Goal: Information Seeking & Learning: Check status

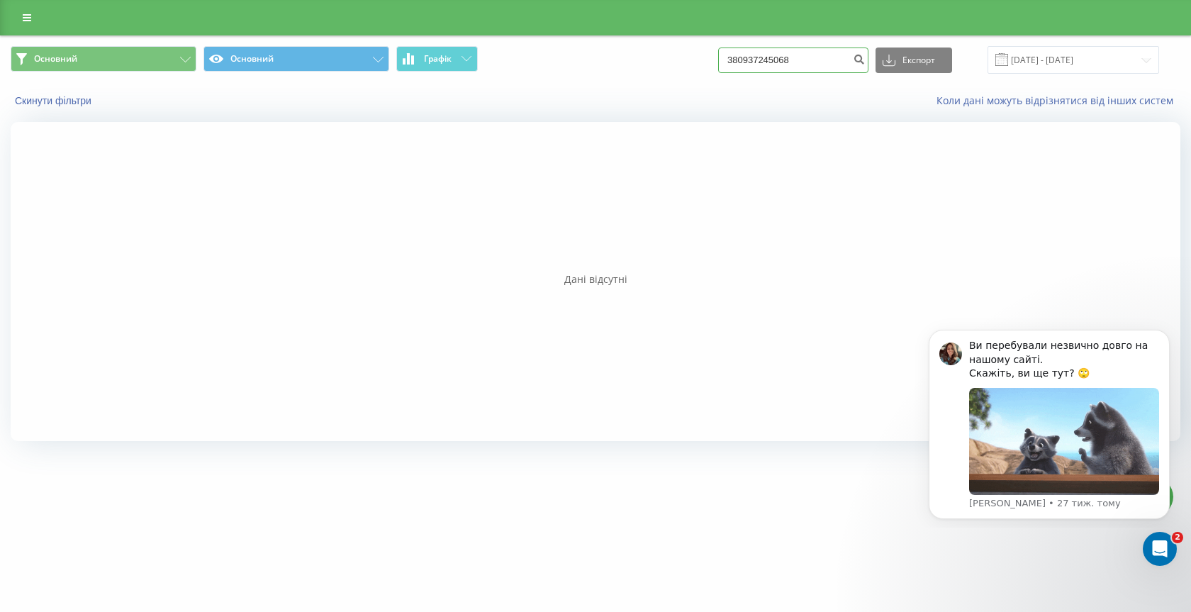
click at [832, 66] on input "380937245068" at bounding box center [793, 60] width 150 height 26
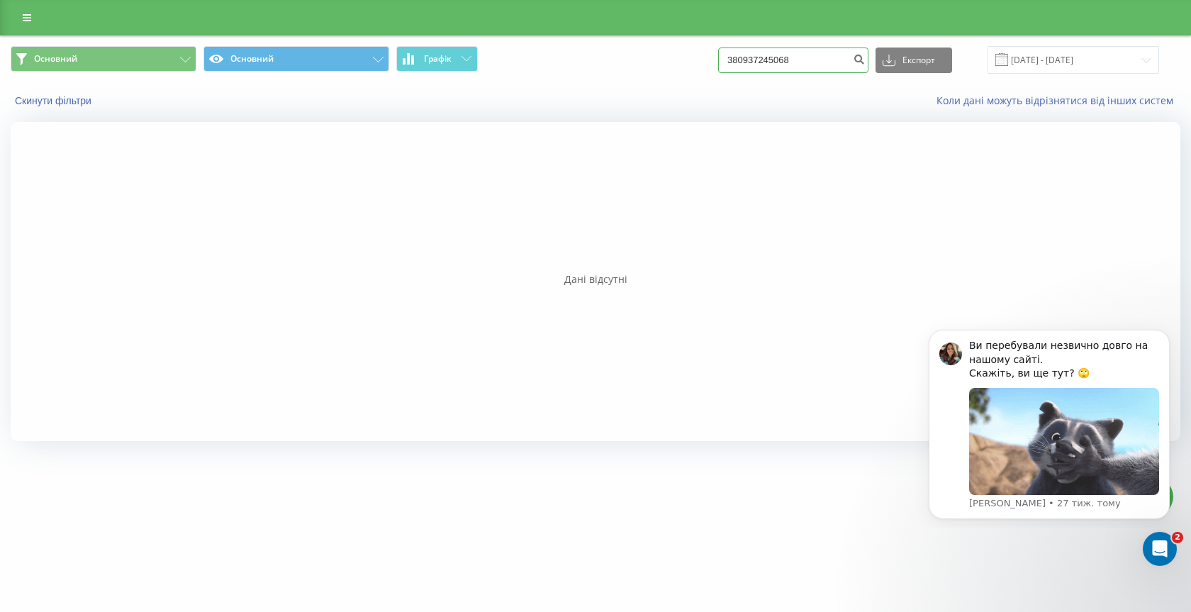
click at [831, 66] on input "380937245068" at bounding box center [793, 60] width 150 height 26
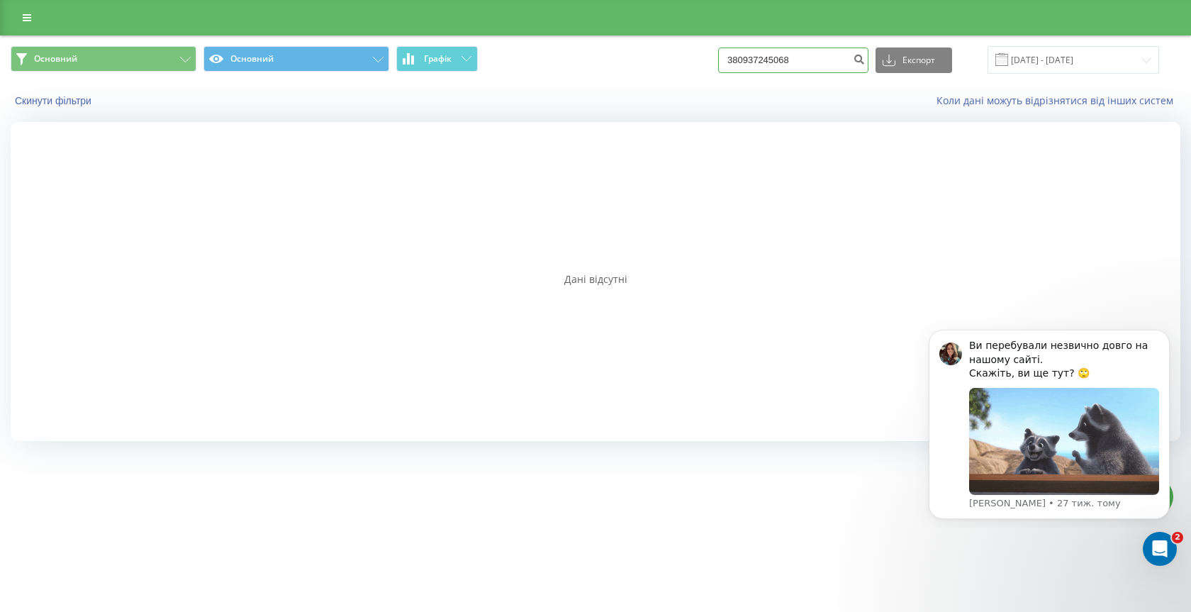
paste input "503884102"
type input "380503884102"
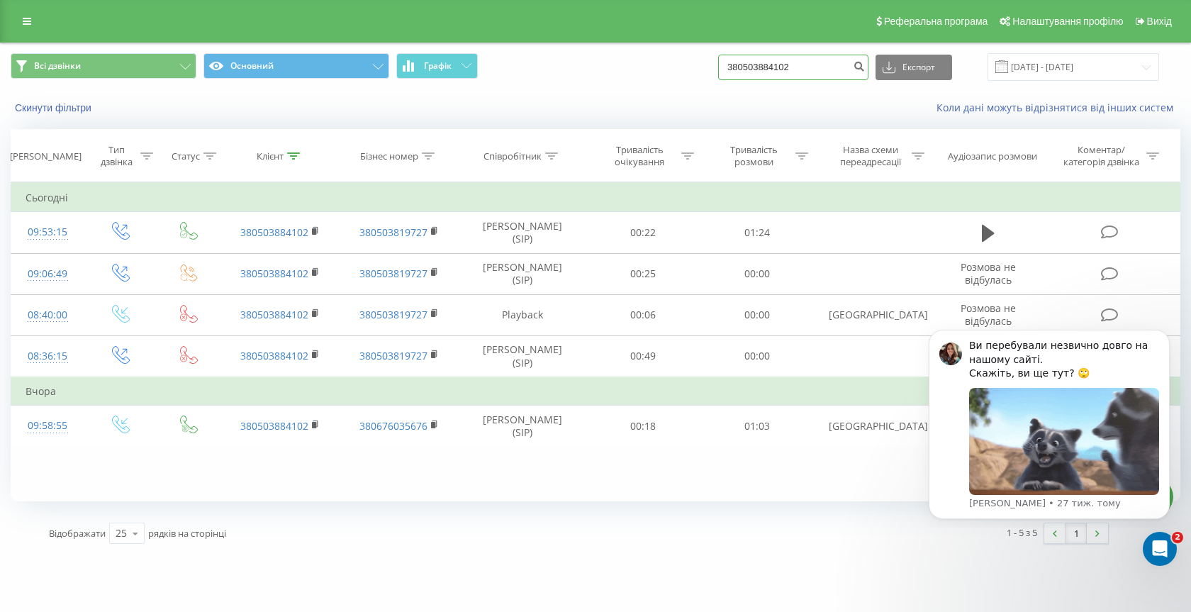
click at [836, 72] on input "380503884102" at bounding box center [793, 68] width 150 height 26
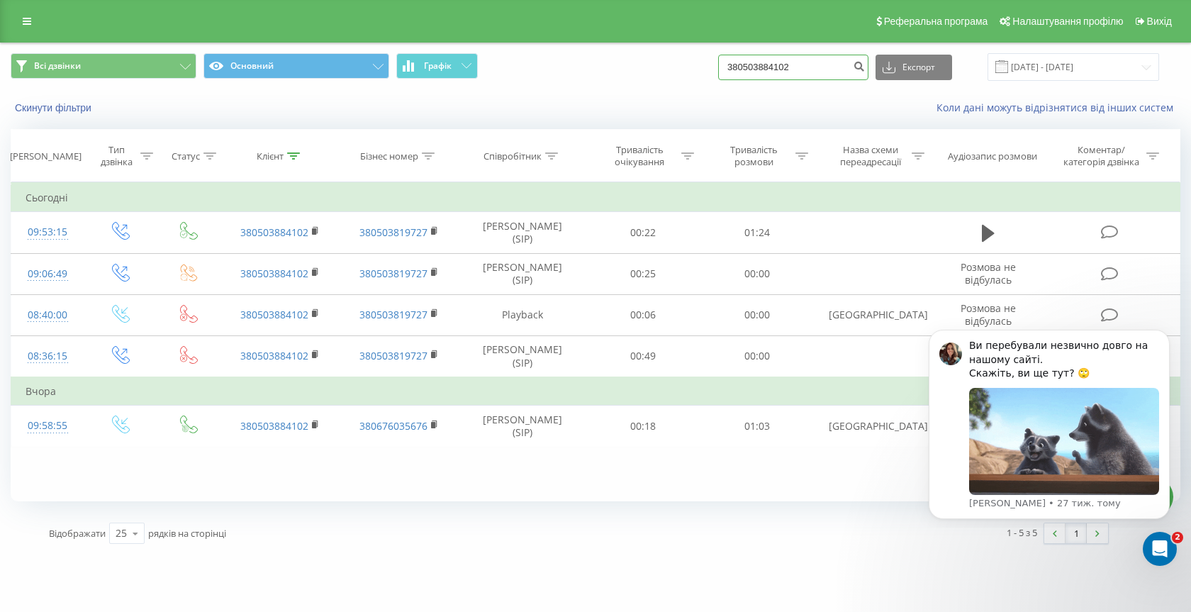
click at [834, 70] on input "380503884102" at bounding box center [793, 68] width 150 height 26
click at [831, 65] on input "380503884102" at bounding box center [793, 68] width 150 height 26
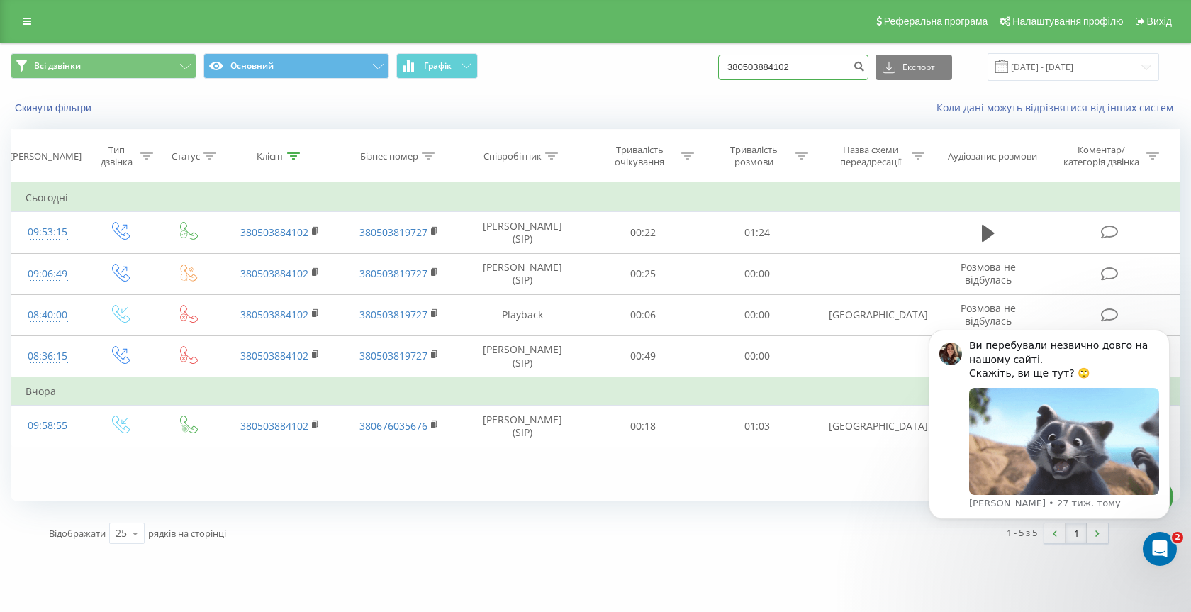
click at [831, 67] on input "380503884102" at bounding box center [793, 68] width 150 height 26
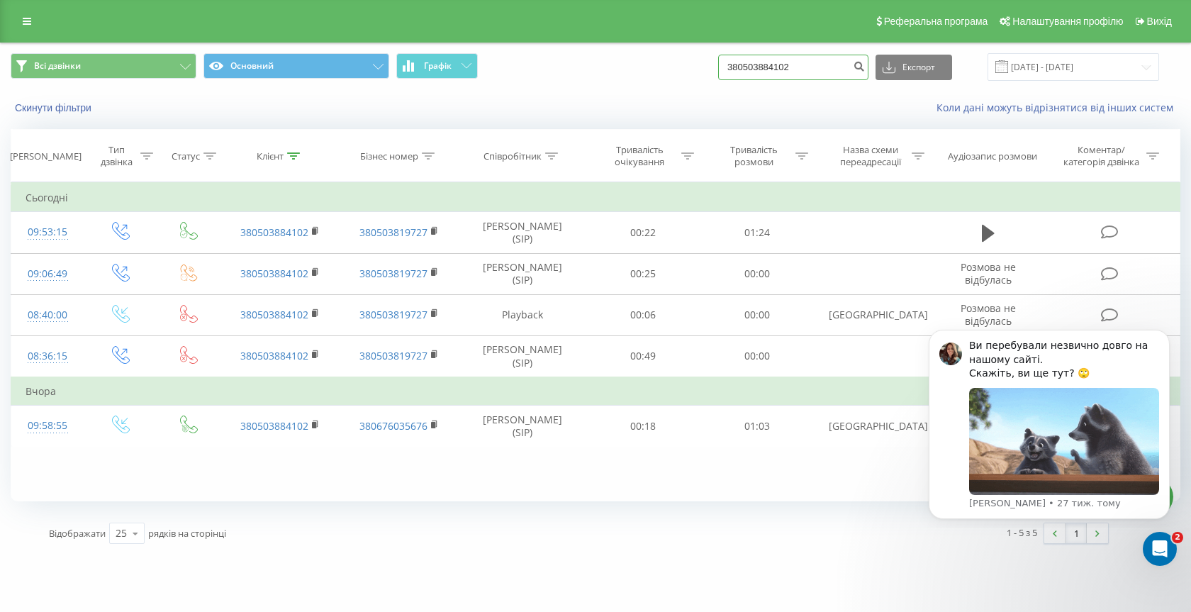
paste input "993372551"
type input "380993372551"
